Goal: Task Accomplishment & Management: Manage account settings

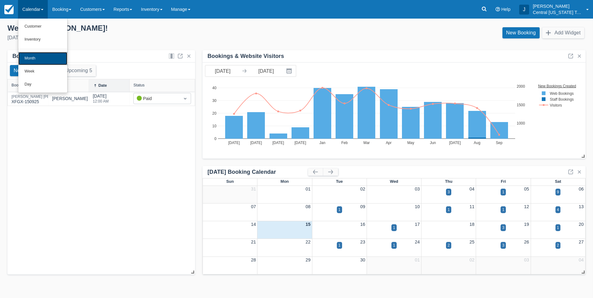
click at [40, 56] on link "Month" at bounding box center [42, 58] width 49 height 13
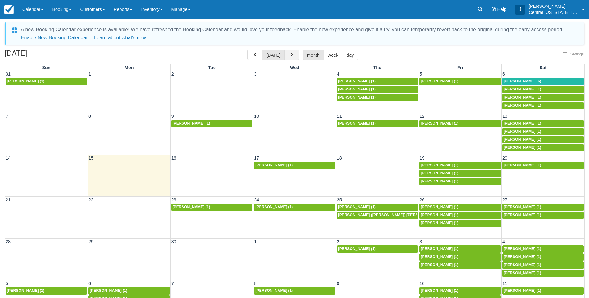
click at [294, 54] on button "button" at bounding box center [291, 55] width 15 height 11
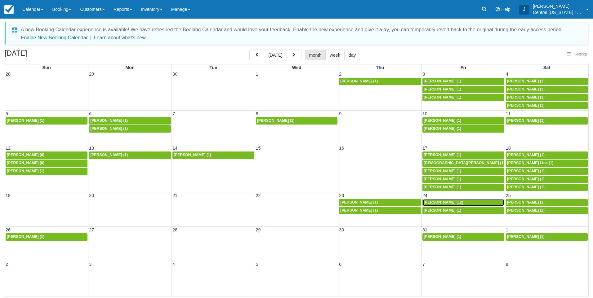
click at [446, 202] on span "Brenda Wilson (12)" at bounding box center [444, 202] width 40 height 4
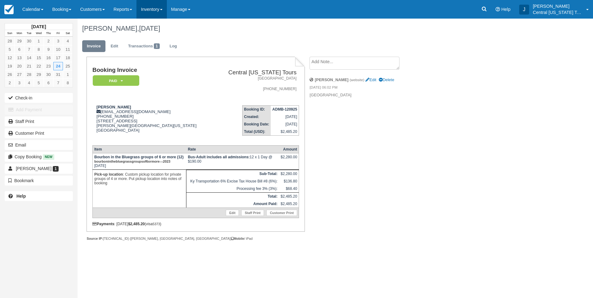
click at [162, 9] on link "Inventory" at bounding box center [152, 9] width 30 height 19
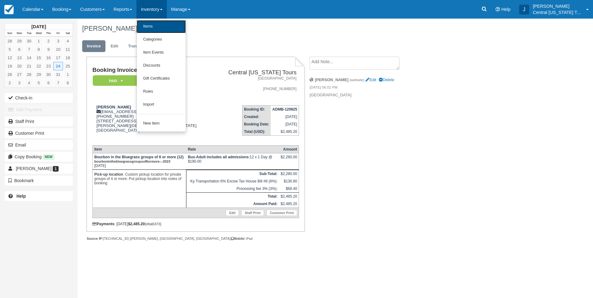
click at [158, 24] on link "Items" at bounding box center [161, 26] width 49 height 13
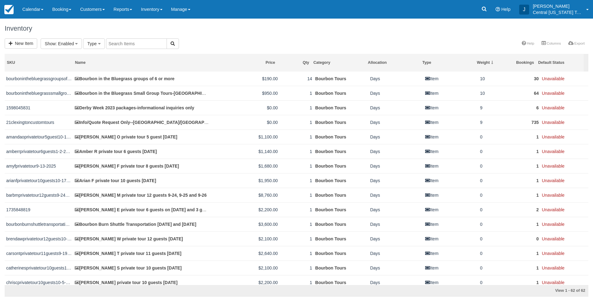
click at [136, 44] on input "text" at bounding box center [136, 43] width 61 height 11
type input "brenda"
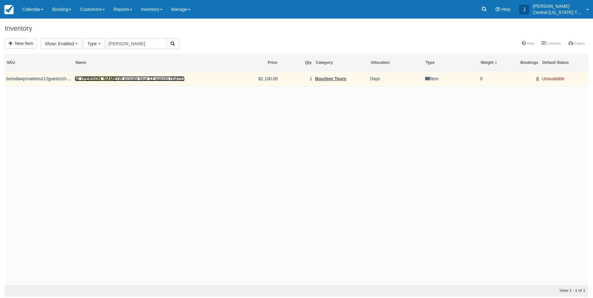
click at [134, 78] on link "Brenda W private tour 12 guests 10-24-2025" at bounding box center [130, 78] width 110 height 5
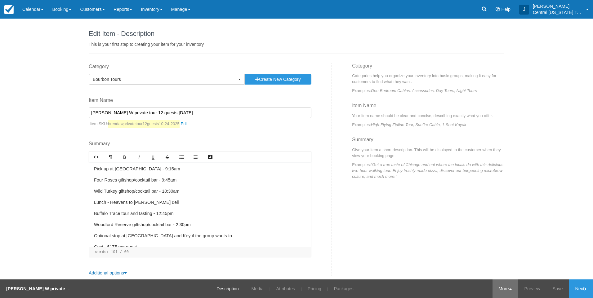
click at [503, 298] on link "More" at bounding box center [506, 289] width 26 height 19
click at [483, 270] on link "Archive" at bounding box center [493, 271] width 49 height 13
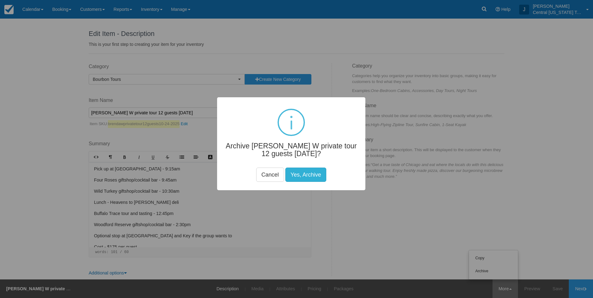
click at [315, 176] on button "Yes, Archive" at bounding box center [305, 175] width 41 height 14
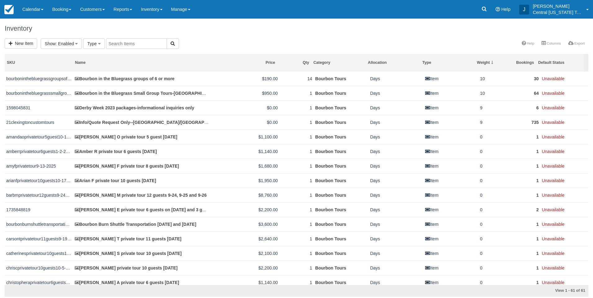
click at [213, 36] on div "Inventory" at bounding box center [296, 29] width 593 height 20
drag, startPoint x: 226, startPoint y: 42, endPoint x: 215, endPoint y: 43, distance: 11.2
click at [226, 42] on div "New Item Bourbon Tours (61) Show : Enabled All Enabled Disabled Archived Type A…" at bounding box center [296, 43] width 593 height 11
click at [29, 41] on link "New Item" at bounding box center [21, 43] width 33 height 10
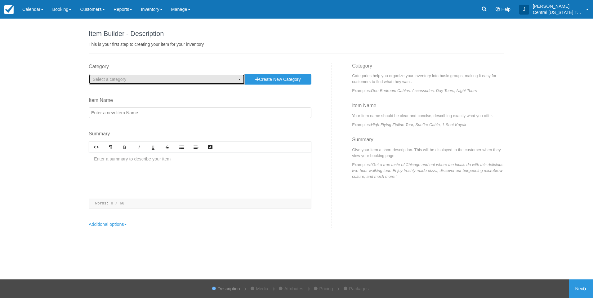
click at [120, 78] on span "Select a category" at bounding box center [110, 79] width 34 height 5
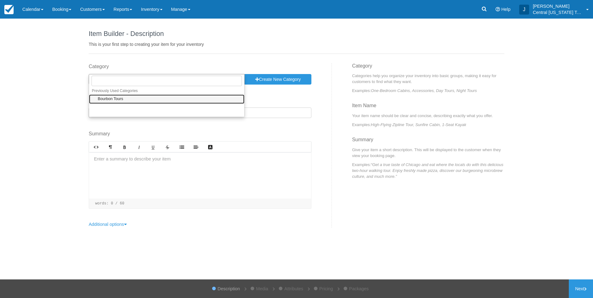
click at [117, 99] on span "Bourbon Tours" at bounding box center [110, 99] width 25 height 6
select select "1"
click at [118, 112] on input "Item Name" at bounding box center [200, 113] width 223 height 11
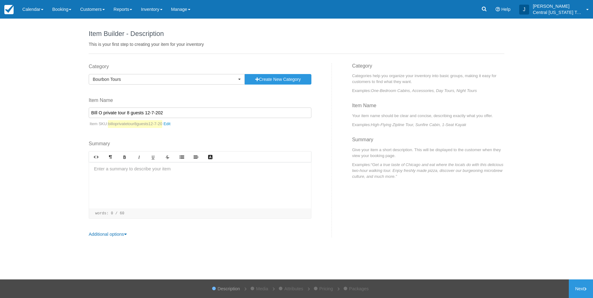
type input "BIll O private tour 8 guests [DATE]"
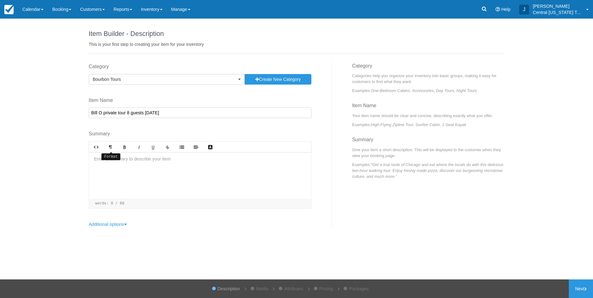
select select "1"
click at [151, 166] on div at bounding box center [200, 175] width 222 height 47
click at [138, 162] on div at bounding box center [200, 175] width 222 height 47
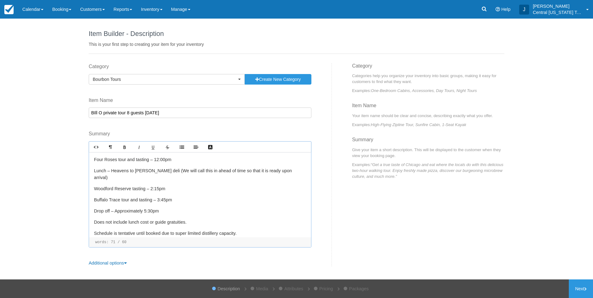
scroll to position [11, 0]
click at [573, 285] on link "Next" at bounding box center [581, 289] width 24 height 19
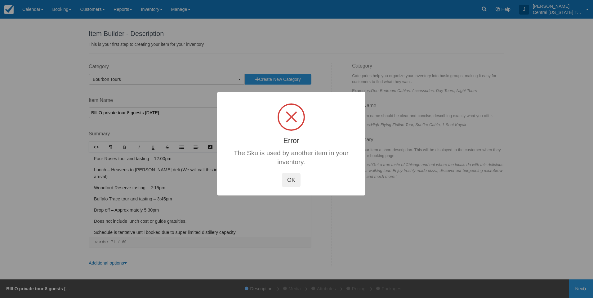
click at [293, 180] on button "OK" at bounding box center [291, 180] width 19 height 14
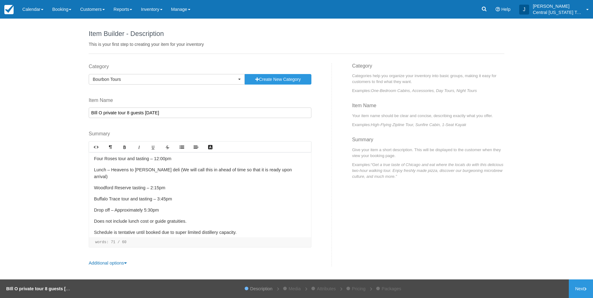
click at [178, 113] on input "BIll O private tour 8 guests 12-7-2025" at bounding box center [200, 113] width 223 height 11
click at [101, 112] on input "BIll O private tour 8 guests 12-7-2025" at bounding box center [200, 113] width 223 height 11
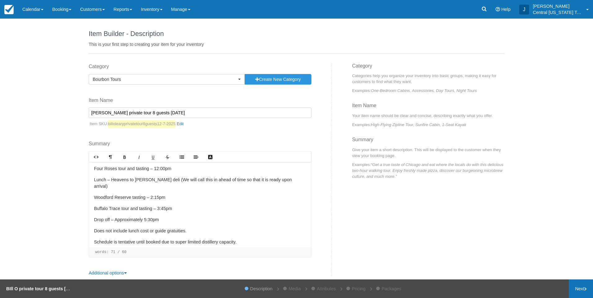
type input "[PERSON_NAME] private tour 8 guests [DATE]"
click at [581, 288] on link "Next" at bounding box center [581, 289] width 24 height 19
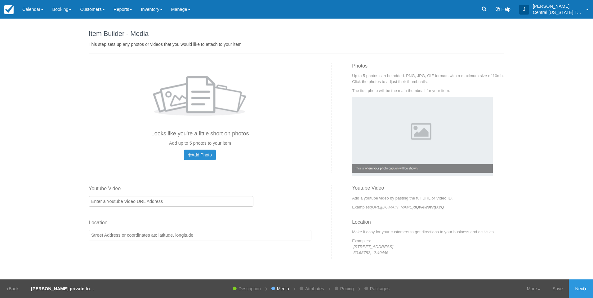
click at [203, 155] on span "Add Photo" at bounding box center [200, 155] width 24 height 5
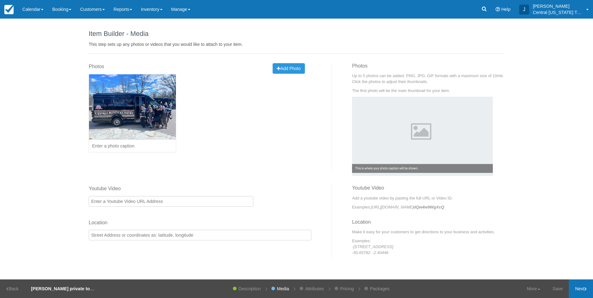
click at [574, 290] on link "Next" at bounding box center [581, 289] width 24 height 19
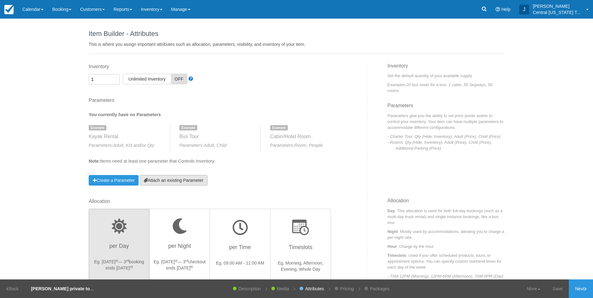
click at [186, 182] on link "Attach an existing Parameter" at bounding box center [174, 180] width 68 height 11
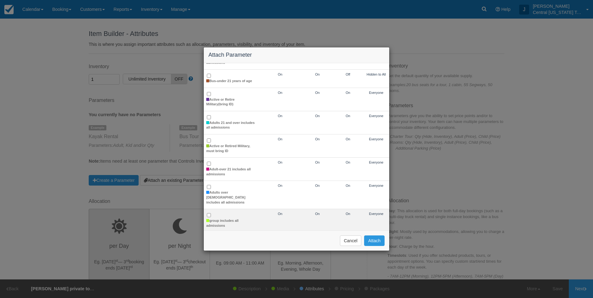
scroll to position [62, 0]
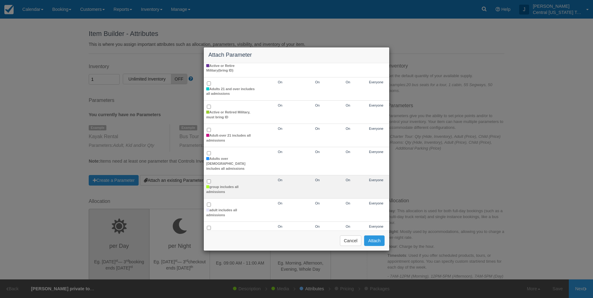
click at [222, 179] on td "group includes all admissions" at bounding box center [231, 187] width 54 height 23
checkbox input "true"
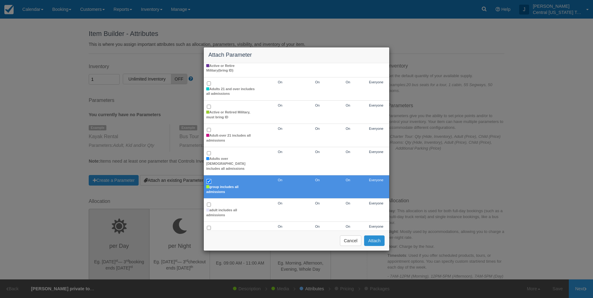
click at [370, 241] on button "Attach" at bounding box center [374, 241] width 20 height 11
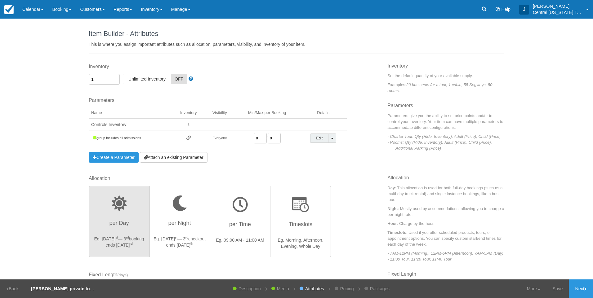
drag, startPoint x: 237, startPoint y: 141, endPoint x: 219, endPoint y: 139, distance: 18.4
click at [219, 141] on tr "group includes all admissions Everyone 0 / 0 Edit Toggle Dropdown Detach Parame…" at bounding box center [218, 139] width 258 height 16
type input "1"
click at [268, 169] on div "Inventory 1 Unlimited ON Unlimited Inventory OFF This item is a Product Groupin…" at bounding box center [225, 119] width 283 height 112
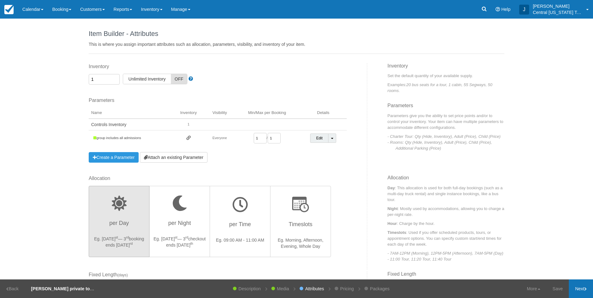
click at [584, 287] on link "Next" at bounding box center [581, 289] width 24 height 19
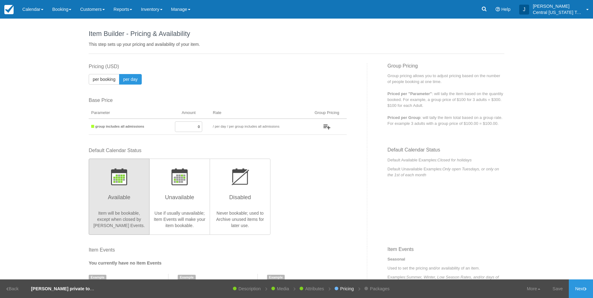
drag, startPoint x: 186, startPoint y: 126, endPoint x: 227, endPoint y: 123, distance: 41.4
click at [227, 123] on tr "group includes all admissions 0 / per booking per day / per group includes all …" at bounding box center [218, 127] width 258 height 16
type input "1600"
click at [335, 197] on div "Default Calendar Status Available Item will be bookable, except when closed by …" at bounding box center [218, 190] width 258 height 87
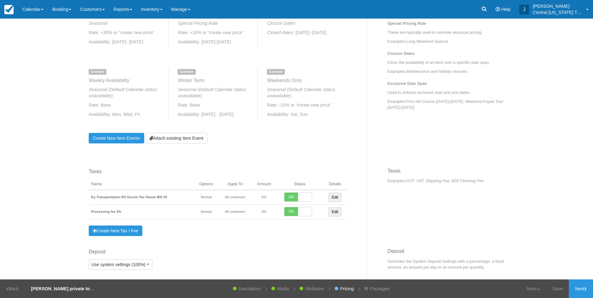
scroll to position [290, 0]
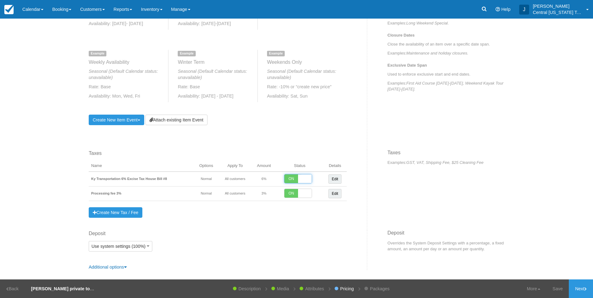
click at [301, 181] on span at bounding box center [305, 179] width 14 height 9
checkbox input "false"
click at [302, 192] on span at bounding box center [305, 193] width 14 height 9
checkbox input "false"
click at [577, 293] on link "Next" at bounding box center [581, 289] width 24 height 19
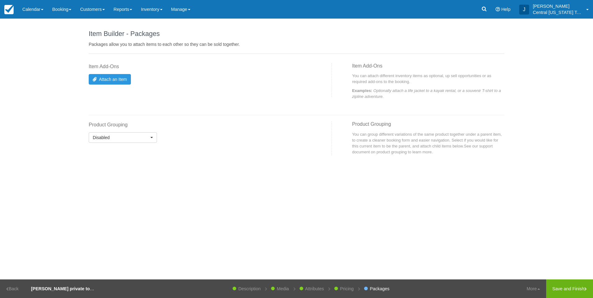
click at [577, 293] on link "Save and Finish" at bounding box center [569, 289] width 47 height 19
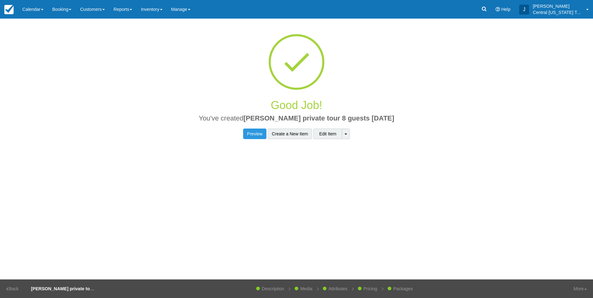
drag, startPoint x: 347, startPoint y: 114, endPoint x: 262, endPoint y: 115, distance: 85.0
click at [262, 115] on h2 "You've created BIll O'Leary private tour 8 guests 12-7-2025" at bounding box center [296, 120] width 406 height 11
drag, startPoint x: 262, startPoint y: 115, endPoint x: 272, endPoint y: 119, distance: 11.5
click at [272, 119] on span "[PERSON_NAME] private tour 8 guests [DATE]" at bounding box center [319, 118] width 151 height 8
click at [445, 134] on div "Preview Create a New Item Edit Item Toggle Dropdown Copy" at bounding box center [297, 134] width 416 height 11
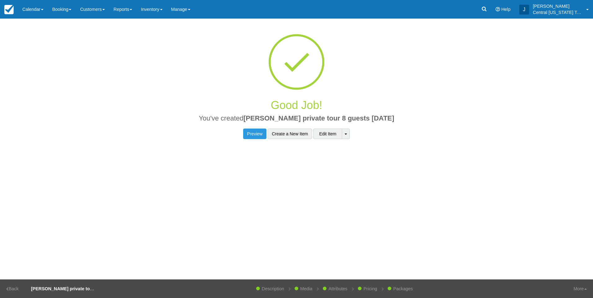
drag, startPoint x: 396, startPoint y: 117, endPoint x: 251, endPoint y: 118, distance: 144.6
click at [251, 118] on h2 "You've created BIll O'Leary private tour 8 guests 12-7-2025" at bounding box center [296, 120] width 406 height 11
drag, startPoint x: 251, startPoint y: 118, endPoint x: 255, endPoint y: 118, distance: 4.0
copy span "[PERSON_NAME] private tour 8 guests [DATE]"
click at [160, 10] on link "Inventory" at bounding box center [152, 9] width 30 height 19
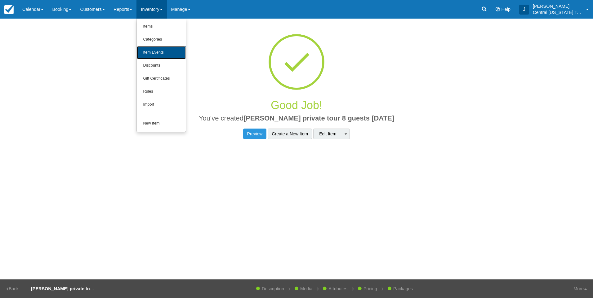
click at [167, 51] on link "Item Events" at bounding box center [161, 52] width 49 height 13
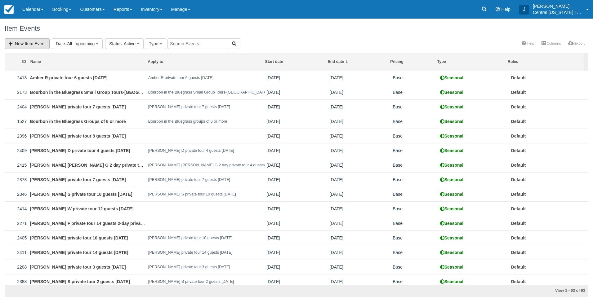
click at [35, 42] on link "New Item Event" at bounding box center [27, 43] width 45 height 11
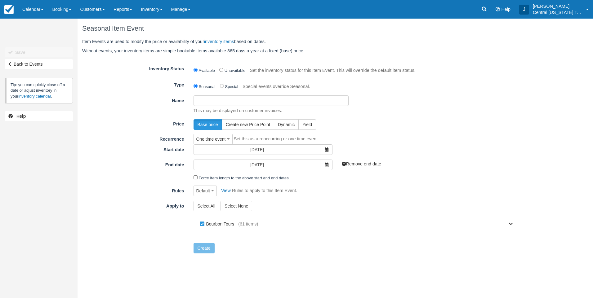
click at [257, 102] on input "Name" at bounding box center [271, 101] width 155 height 11
paste input "[PERSON_NAME] private tour 8 guests [DATE]"
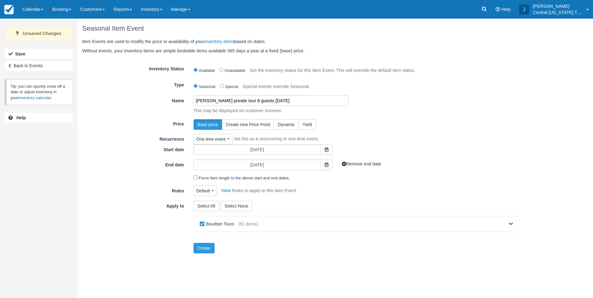
type input "[PERSON_NAME] private tour 8 guests [DATE]"
click at [372, 121] on div "Base price Create new Price Point Dynamic Yield" at bounding box center [356, 124] width 334 height 11
click at [327, 151] on icon at bounding box center [327, 150] width 4 height 4
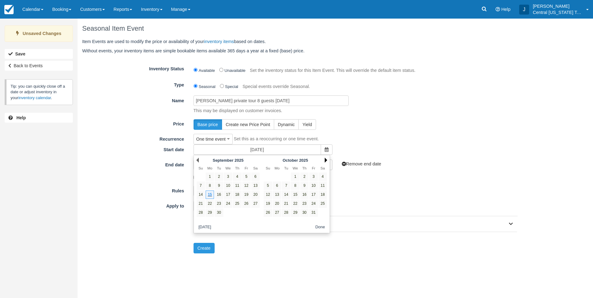
click at [325, 162] on link "Next" at bounding box center [326, 160] width 2 height 5
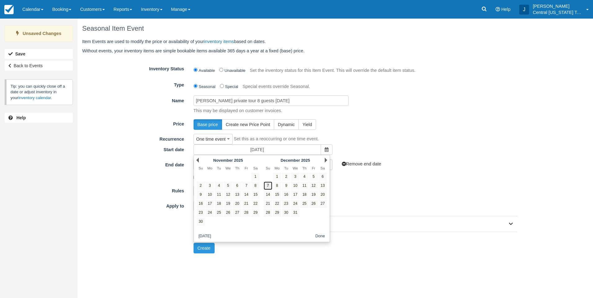
click at [266, 185] on link "7" at bounding box center [268, 186] width 8 height 8
type input "12/07/25"
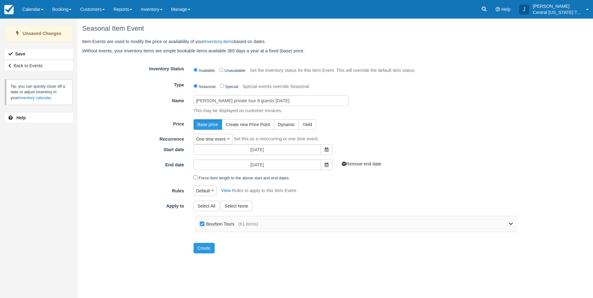
click at [229, 225] on label "Bourbon Tours" at bounding box center [218, 224] width 40 height 9
checkbox input "false"
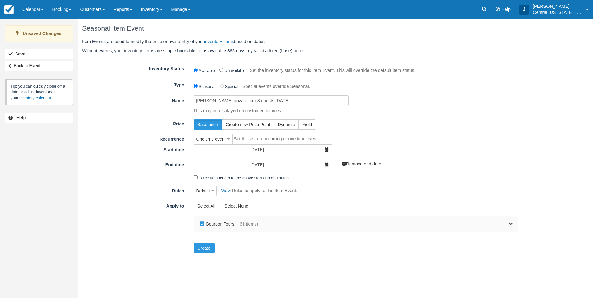
checkbox input "false"
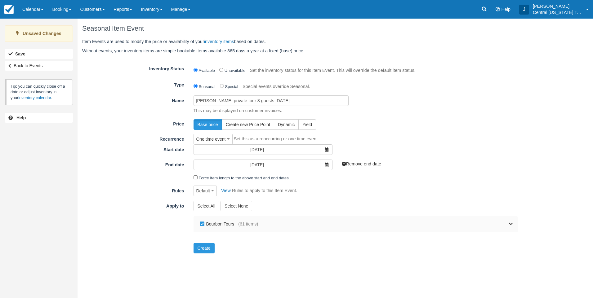
checkbox input "false"
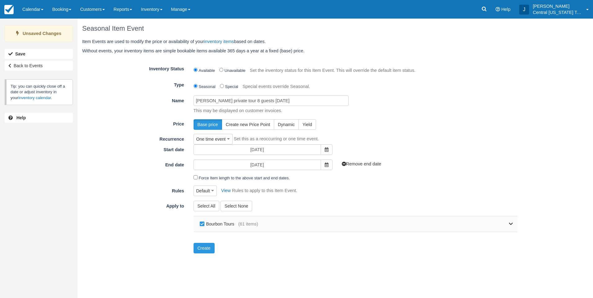
checkbox input "false"
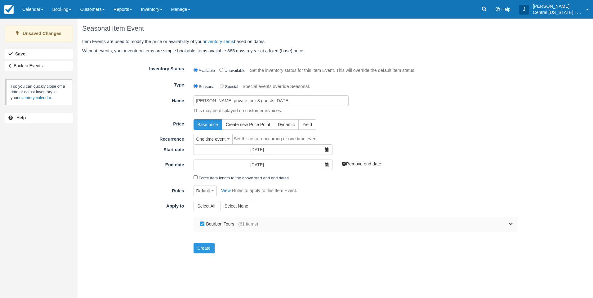
checkbox input "false"
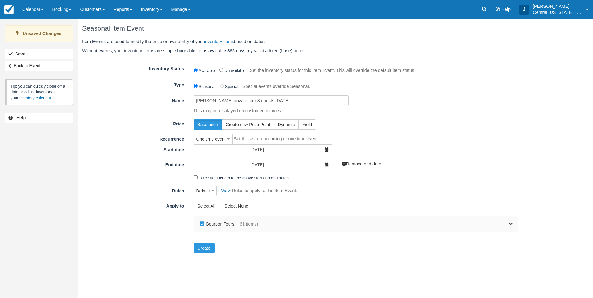
checkbox input "false"
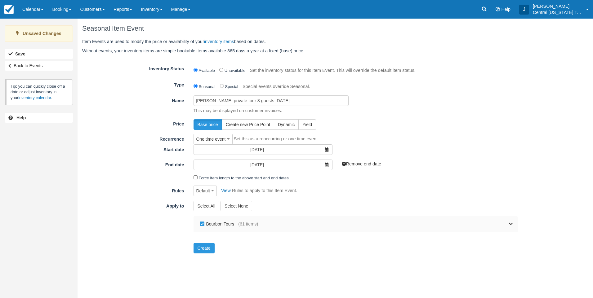
checkbox input "false"
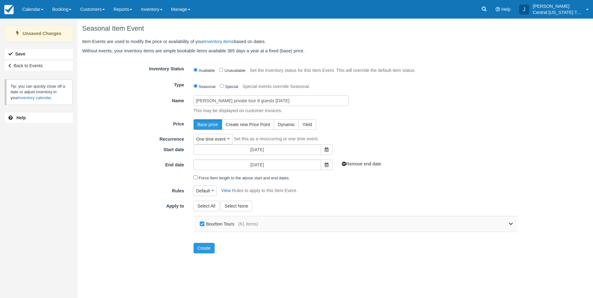
checkbox input "false"
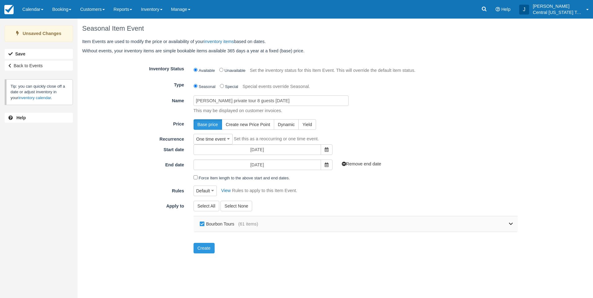
checkbox input "false"
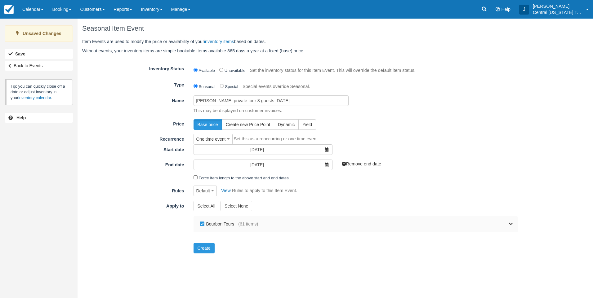
checkbox input "false"
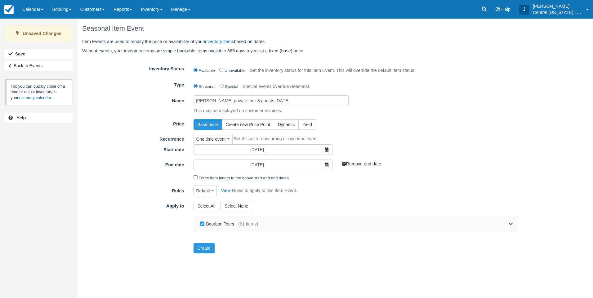
checkbox input "false"
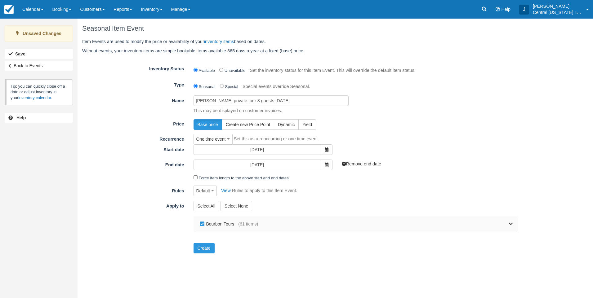
checkbox input "false"
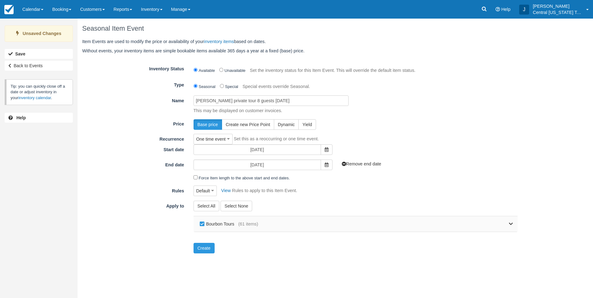
checkbox input "false"
click at [505, 225] on link at bounding box center [385, 225] width 255 height 16
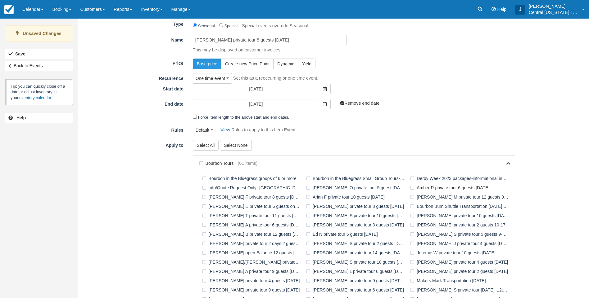
scroll to position [93, 0]
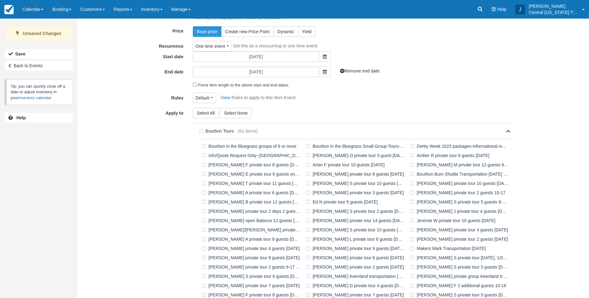
click at [313, 173] on label "[PERSON_NAME] private tour 8 guests [DATE]" at bounding box center [355, 174] width 103 height 9
checkbox input "true"
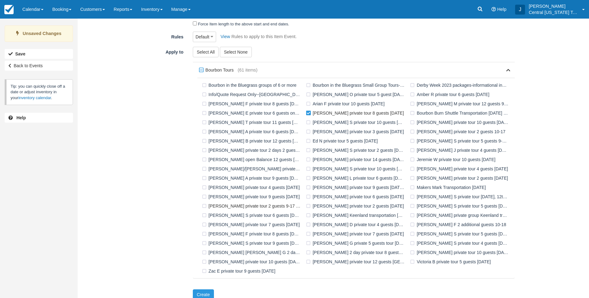
scroll to position [161, 0]
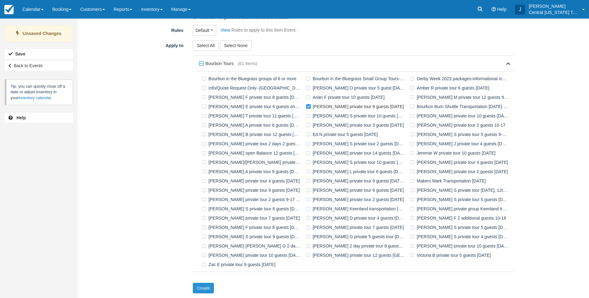
click at [208, 286] on button "Create" at bounding box center [203, 288] width 21 height 11
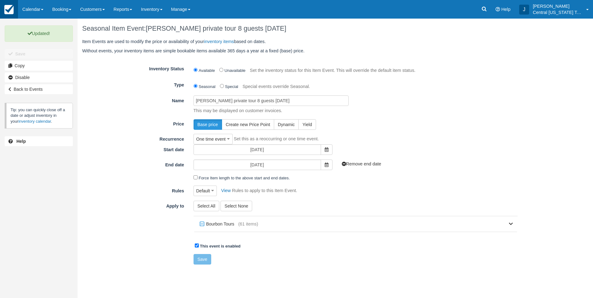
click at [10, 10] on img at bounding box center [8, 9] width 9 height 9
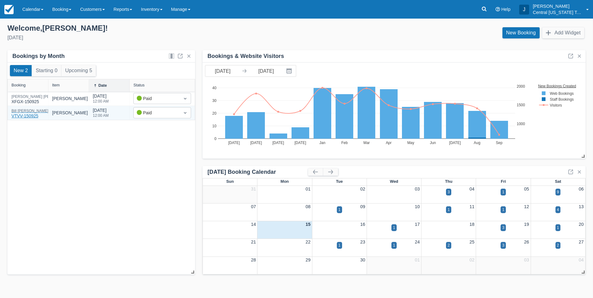
click at [24, 110] on div "Bill O'Leary" at bounding box center [29, 111] width 37 height 4
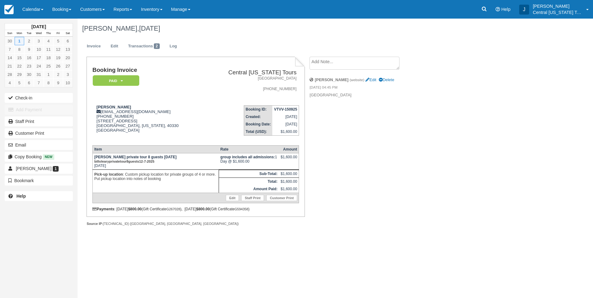
click at [382, 139] on div "Booking Invoice Paid   Pending Reserved Deposit Waiting Cancelled Central [US_S…" at bounding box center [248, 148] width 341 height 183
click at [114, 45] on link "Edit" at bounding box center [114, 46] width 17 height 12
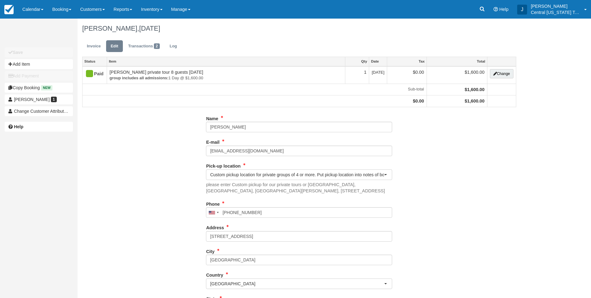
select select "Custom pickup location for private groups of 4 or more. Put pickup location int…"
click at [456, 159] on div "Name [PERSON_NAME] E-mail [EMAIL_ADDRESS][DOMAIN_NAME] Did you mean ? Pick-up l…" at bounding box center [299, 251] width 443 height 275
click at [136, 184] on div "Name [PERSON_NAME] E-mail [EMAIL_ADDRESS][DOMAIN_NAME] Did you mean ? Pick-up l…" at bounding box center [299, 251] width 443 height 275
click at [428, 186] on div "Name Bill O'Leary E-mail bolearyhr@yahoo.com Did you mean ? Pick-up location Cu…" at bounding box center [299, 251] width 443 height 275
click at [179, 191] on div "Name Bill O'Leary E-mail bolearyhr@yahoo.com Did you mean ? Pick-up location Cu…" at bounding box center [299, 251] width 443 height 275
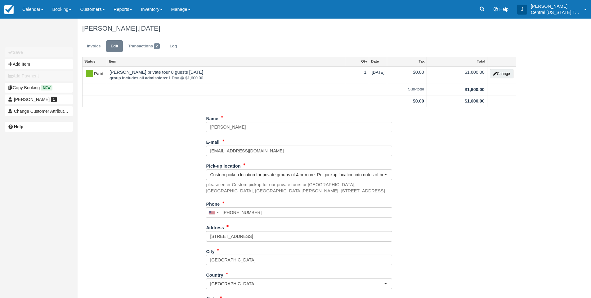
click at [461, 185] on div "Name Bill O'Leary E-mail bolearyhr@yahoo.com Did you mean ? Pick-up location Cu…" at bounding box center [299, 251] width 443 height 275
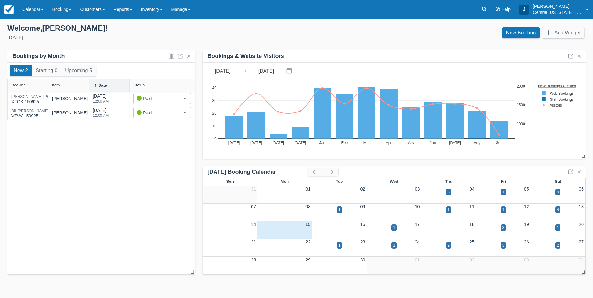
drag, startPoint x: 73, startPoint y: 204, endPoint x: 27, endPoint y: 193, distance: 47.8
click at [73, 203] on div "New 2 Starting 0 Upcoming 5 Booking Item Date Status [PERSON_NAME] XFGX-150925 …" at bounding box center [101, 169] width 188 height 213
